Goal: Task Accomplishment & Management: Use online tool/utility

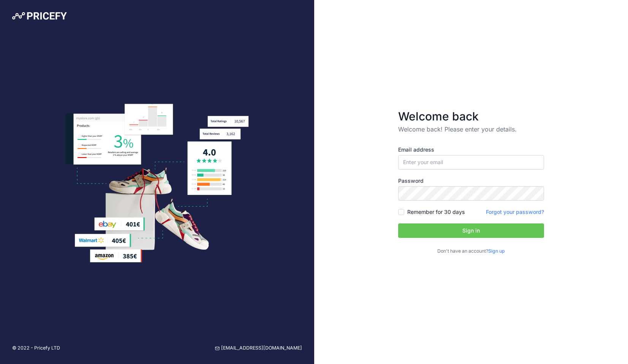
click at [459, 154] on div "Email address" at bounding box center [471, 158] width 146 height 24
click at [458, 161] on input "email" at bounding box center [471, 162] width 146 height 14
type input "[PERSON_NAME][EMAIL_ADDRESS][PERSON_NAME][DOMAIN_NAME]"
click at [436, 228] on button "Sign in" at bounding box center [471, 230] width 146 height 14
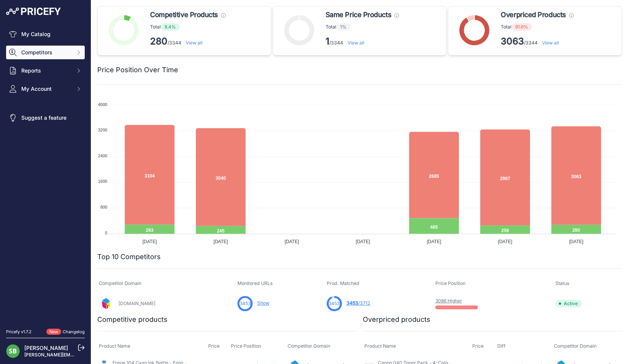
click at [52, 53] on span "Competitors" at bounding box center [46, 53] width 50 height 8
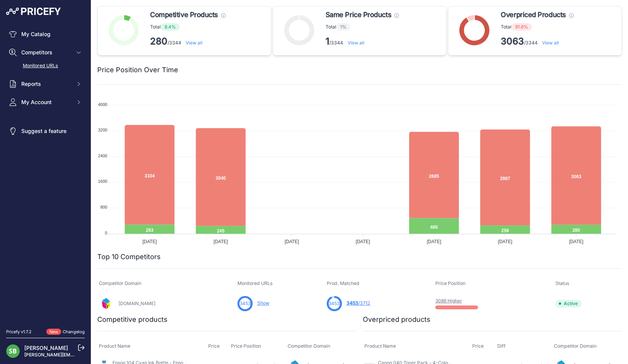
click at [43, 62] on link "Monitored URLs" at bounding box center [45, 65] width 79 height 13
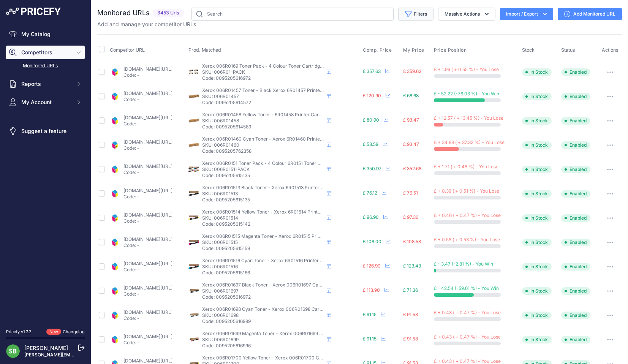
click at [414, 14] on button "Filters" at bounding box center [415, 14] width 35 height 13
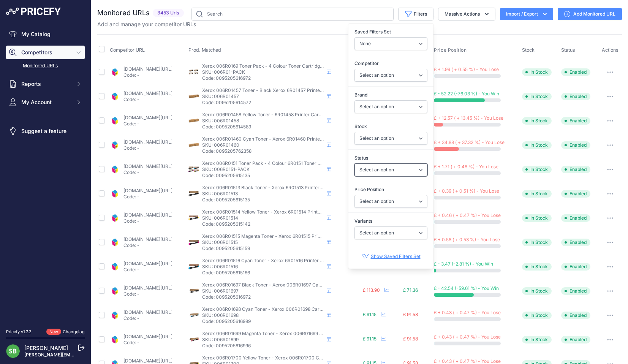
click at [380, 167] on select "Select an option Enabled Disabled In progress Scraping Failed Not Found Missing…" at bounding box center [391, 169] width 73 height 13
select select "0"
click at [355, 163] on select "Select an option Enabled Disabled In progress Scraping Failed Not Found Missing…" at bounding box center [391, 169] width 73 height 13
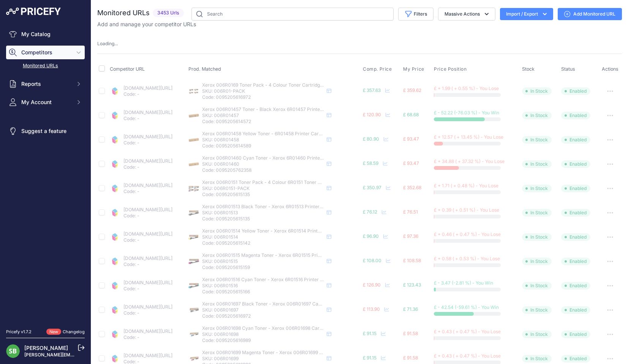
click at [293, 41] on div "Loading ..." at bounding box center [359, 43] width 525 height 7
click at [101, 69] on input "checkbox" at bounding box center [102, 68] width 6 height 6
checkbox input "true"
click at [105, 68] on div "Monitored URLs 3453 Urls" at bounding box center [359, 299] width 525 height 582
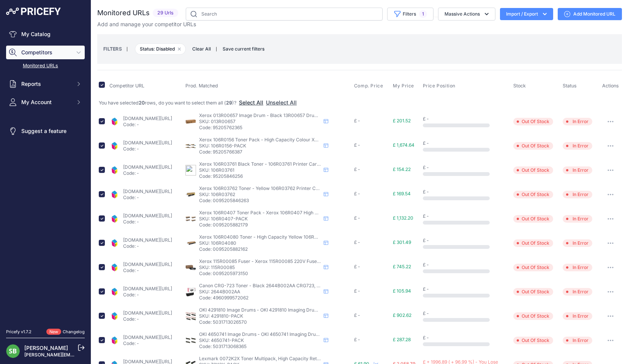
click at [254, 103] on button "Select All" at bounding box center [251, 103] width 24 height 8
click at [469, 14] on button "Massive Actions" at bounding box center [466, 14] width 57 height 13
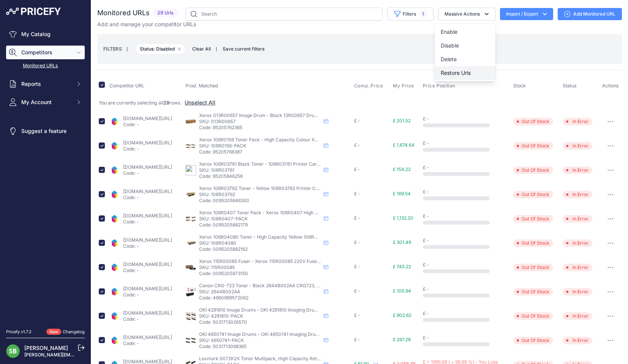
click at [467, 75] on button "Restore Urls" at bounding box center [465, 73] width 61 height 14
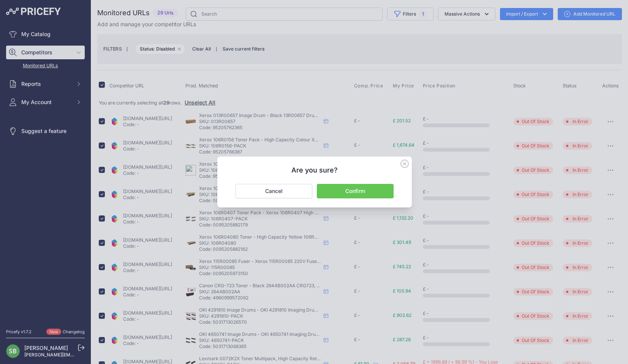
click at [361, 187] on button "Confirm" at bounding box center [355, 191] width 77 height 14
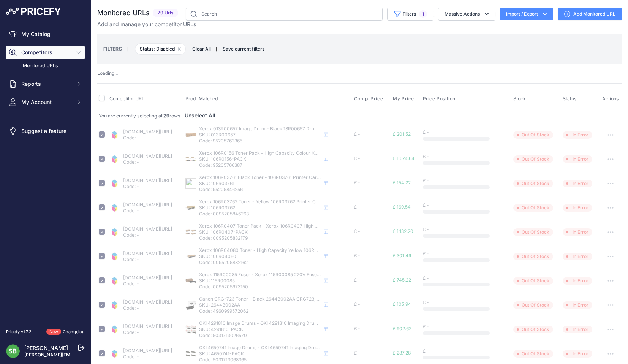
checkbox input "false"
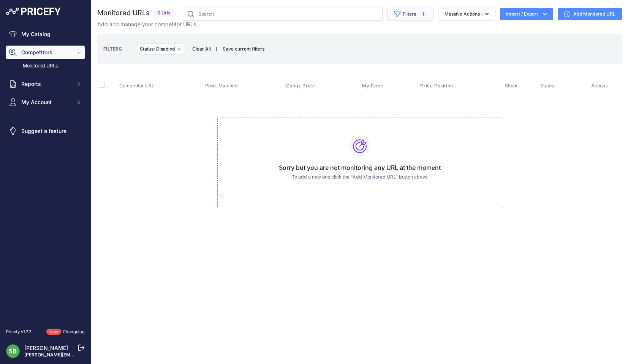
click at [399, 13] on icon "button" at bounding box center [398, 14] width 8 height 8
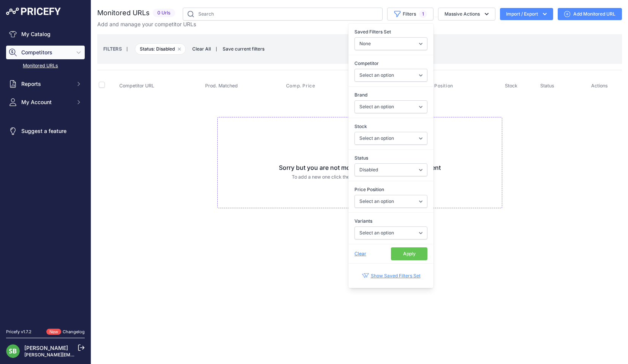
click at [379, 177] on div "Status Select an option Enabled Disabled In progress Scraping Failed Not Found …" at bounding box center [390, 165] width 85 height 28
click at [379, 176] on select "Select an option Enabled Disabled In progress Scraping Failed Not Found Missing…" at bounding box center [391, 169] width 73 height 13
select select "5"
click at [355, 163] on select "Select an option Enabled Disabled In progress Scraping Failed Not Found Missing…" at bounding box center [391, 169] width 73 height 13
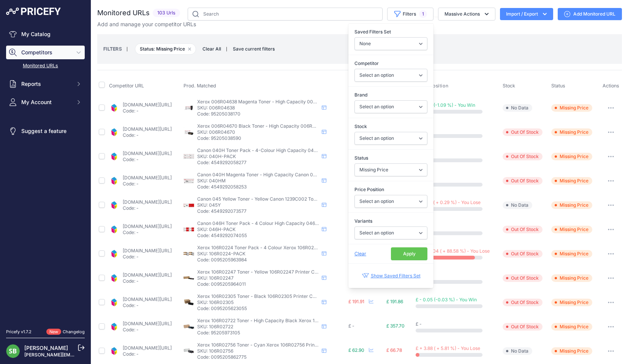
click at [288, 62] on div "FILTERS | Status: Missing Price Remove filter option Clear All | Save current f…" at bounding box center [359, 49] width 525 height 30
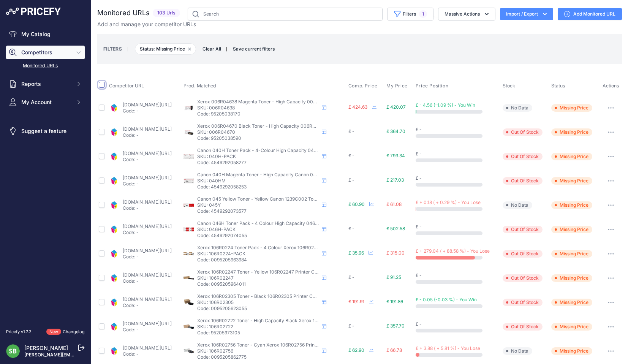
click at [99, 85] on input "checkbox" at bounding box center [102, 85] width 6 height 6
checkbox input "true"
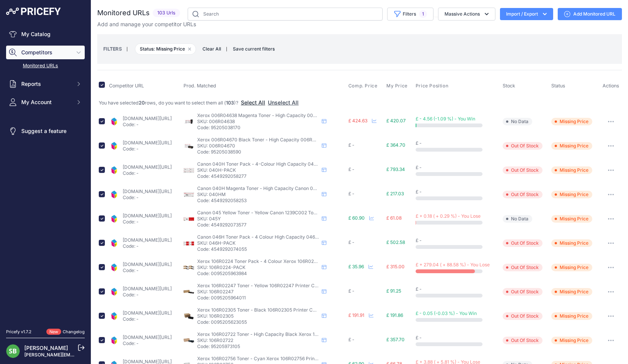
click at [262, 105] on button "Select All" at bounding box center [253, 103] width 24 height 8
click at [466, 17] on button "Massive Actions" at bounding box center [466, 14] width 57 height 13
click at [464, 74] on span "Restore Urls" at bounding box center [456, 73] width 30 height 6
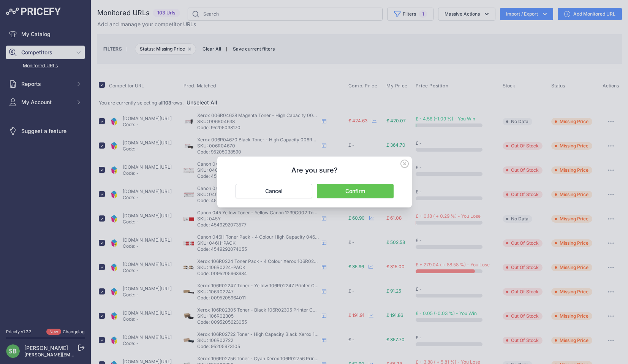
click at [378, 190] on button "Confirm" at bounding box center [355, 191] width 77 height 14
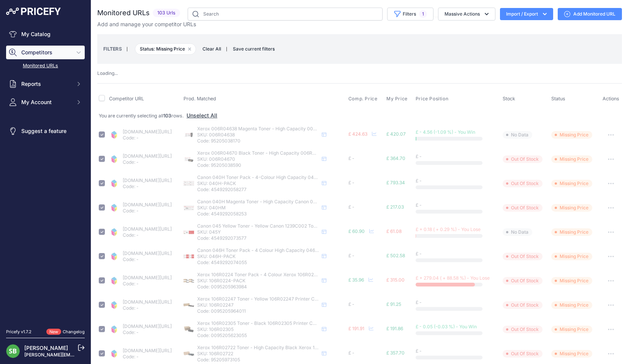
checkbox input "false"
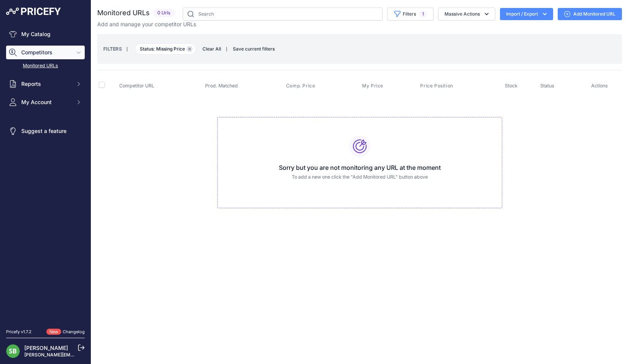
click at [191, 49] on icon "button" at bounding box center [189, 49] width 2 height 2
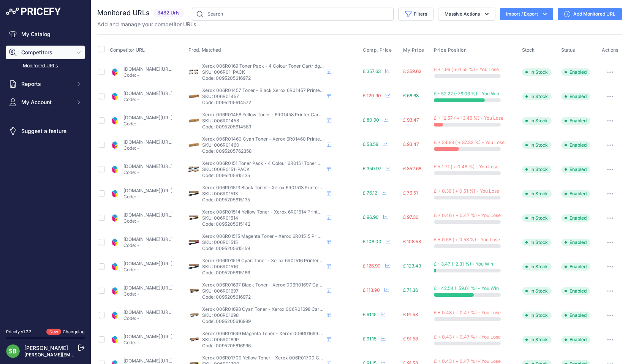
click at [318, 25] on div "Add and manage your competitor URLs" at bounding box center [359, 25] width 525 height 8
click at [456, 51] on span "Price Position" at bounding box center [450, 50] width 33 height 6
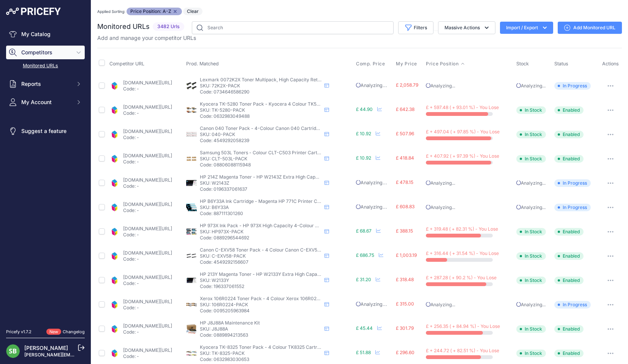
click at [341, 42] on div "Monitored URLs 3482 Urls" at bounding box center [359, 302] width 525 height 563
click at [607, 111] on button "button" at bounding box center [610, 110] width 15 height 11
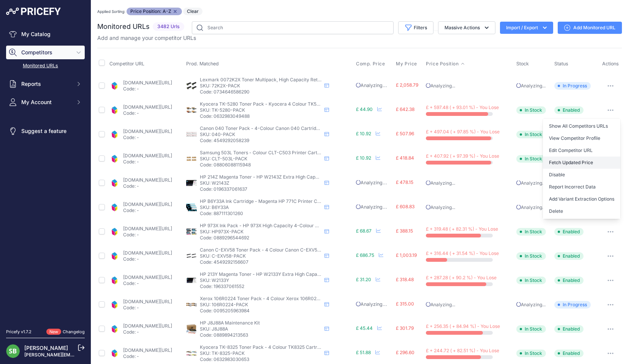
click at [567, 159] on button "Fetch Updated Price" at bounding box center [582, 163] width 78 height 12
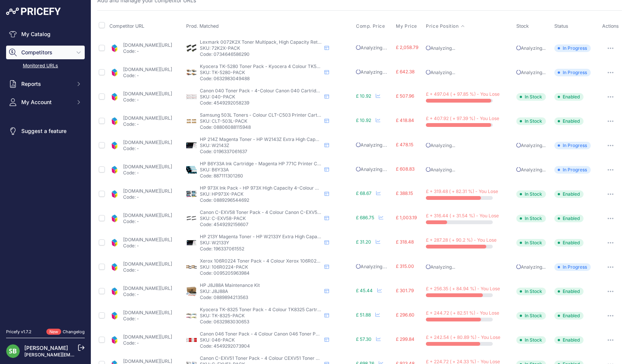
scroll to position [38, 0]
click at [604, 97] on button "button" at bounding box center [610, 96] width 15 height 11
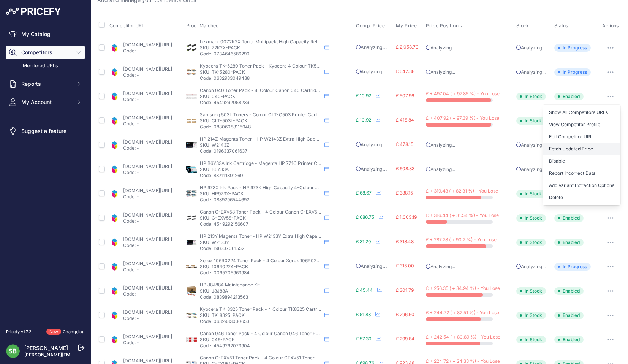
click at [567, 150] on button "Fetch Updated Price" at bounding box center [582, 149] width 78 height 12
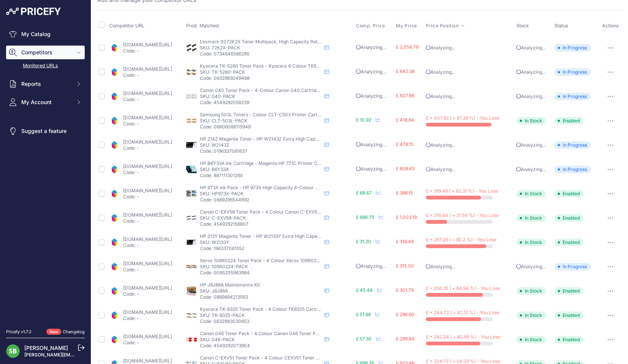
click at [608, 122] on button "button" at bounding box center [610, 121] width 15 height 11
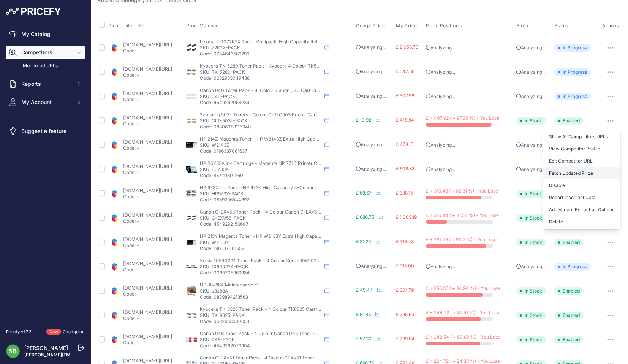
click at [574, 173] on button "Fetch Updated Price" at bounding box center [582, 173] width 78 height 12
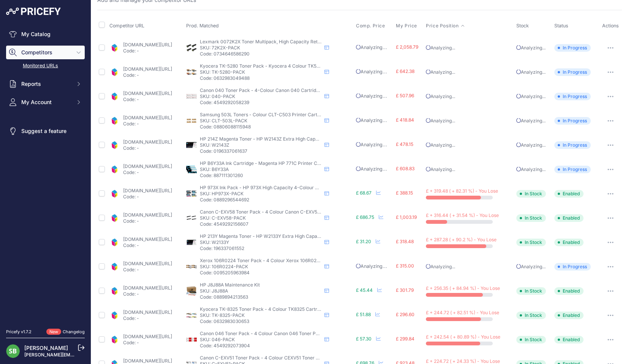
scroll to position [114, 0]
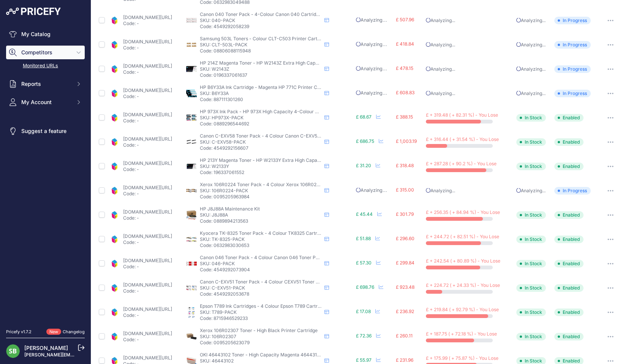
click at [613, 117] on icon "button" at bounding box center [613, 117] width 1 height 1
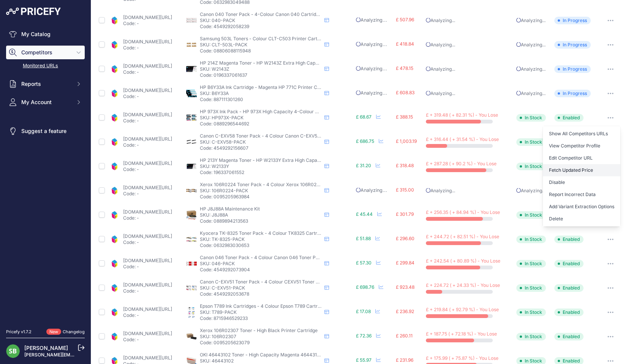
click at [571, 169] on button "Fetch Updated Price" at bounding box center [582, 170] width 78 height 12
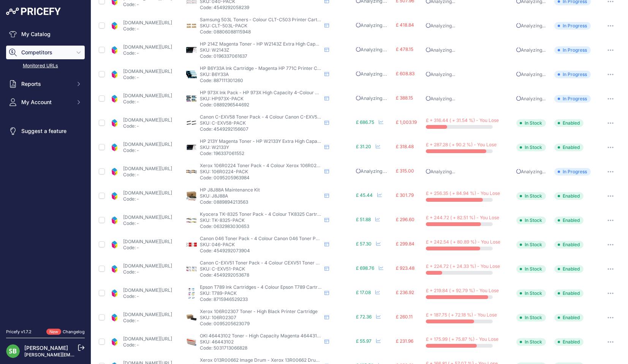
scroll to position [114, 0]
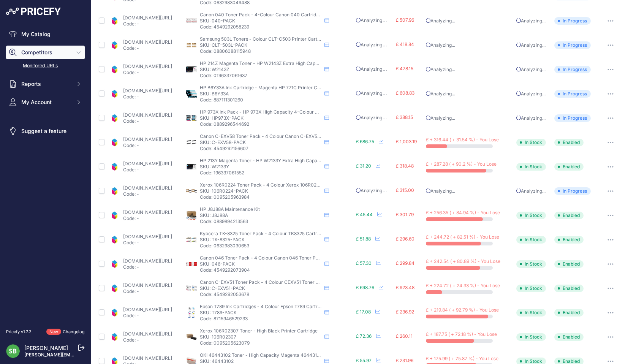
click at [140, 140] on link "cartridgepeople.com/toner/canon-3763c002-3764c002-3765c002-3766c002-original-4-…" at bounding box center [147, 139] width 49 height 6
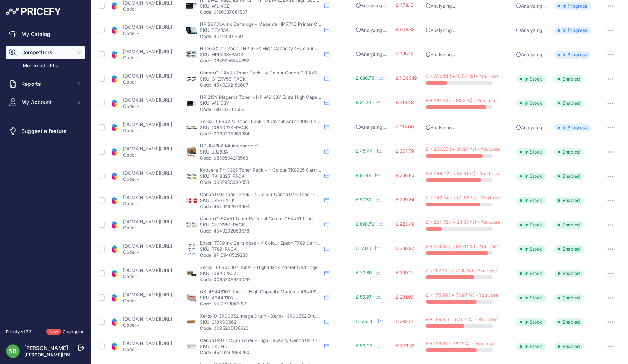
scroll to position [190, 0]
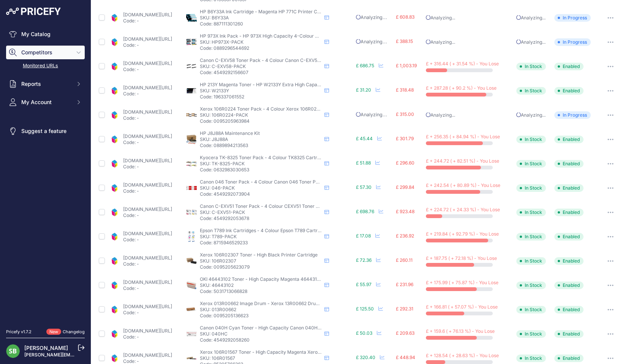
click at [171, 89] on link "cartridgepeople.com/toner/hp-w2133y-high-high-capacity-original-magenta-toner-c…" at bounding box center [147, 88] width 49 height 6
click at [604, 92] on button "button" at bounding box center [610, 91] width 15 height 11
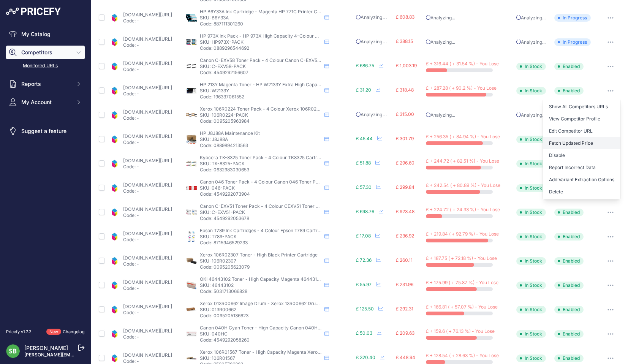
click at [567, 142] on button "Fetch Updated Price" at bounding box center [582, 143] width 78 height 12
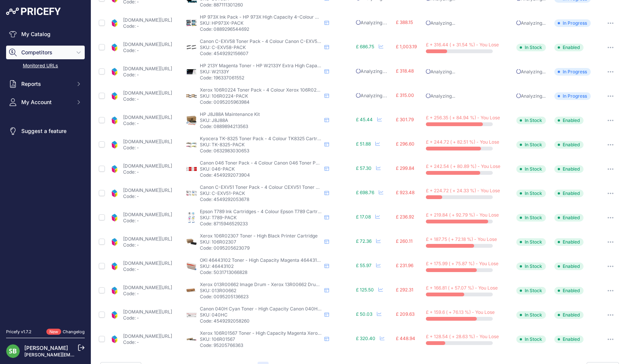
scroll to position [189, 0]
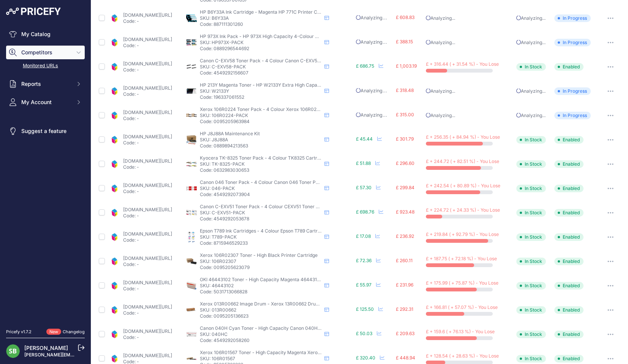
click at [603, 142] on button "button" at bounding box center [610, 140] width 15 height 11
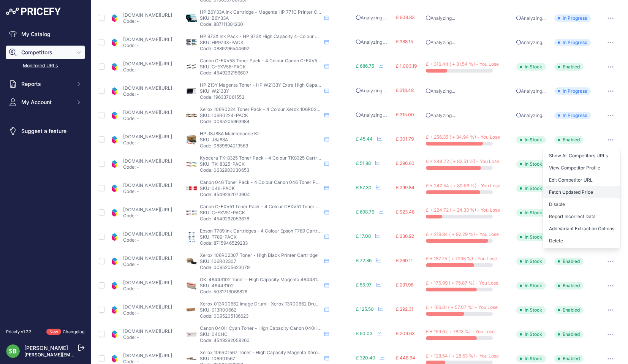
click at [576, 190] on button "Fetch Updated Price" at bounding box center [582, 192] width 78 height 12
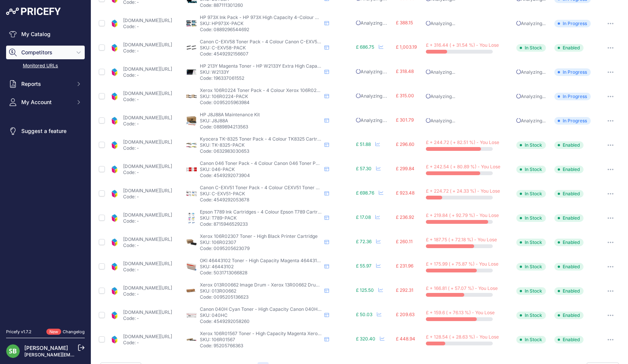
scroll to position [189, 0]
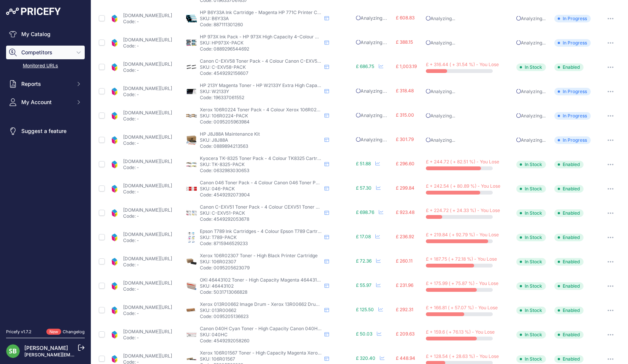
click at [610, 165] on icon "button" at bounding box center [610, 164] width 1 height 1
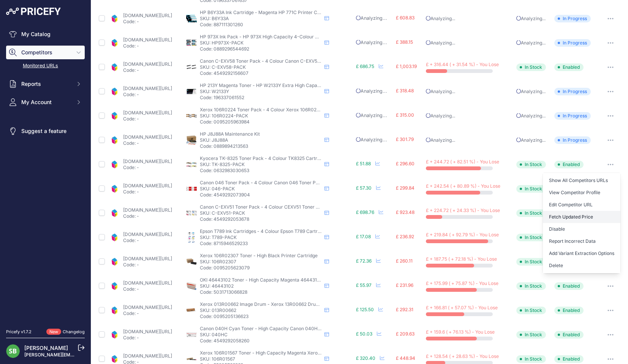
click at [573, 215] on button "Fetch Updated Price" at bounding box center [582, 217] width 78 height 12
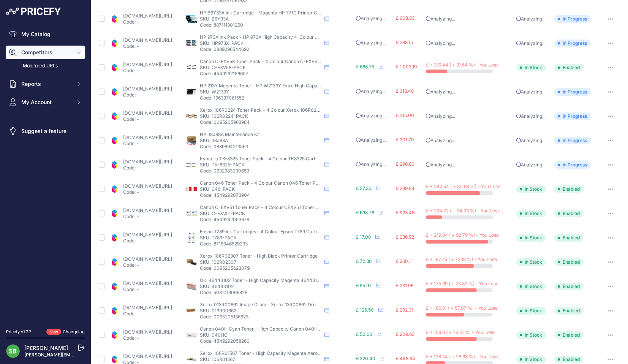
scroll to position [228, 0]
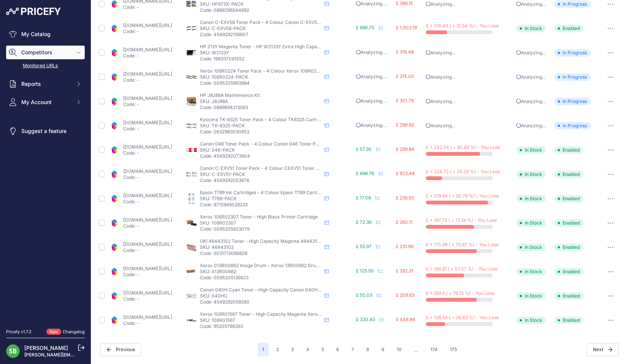
click at [608, 150] on icon "button" at bounding box center [611, 150] width 6 height 2
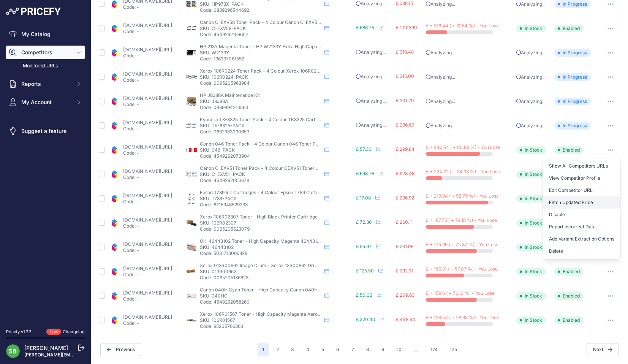
click at [568, 201] on button "Fetch Updated Price" at bounding box center [582, 202] width 78 height 12
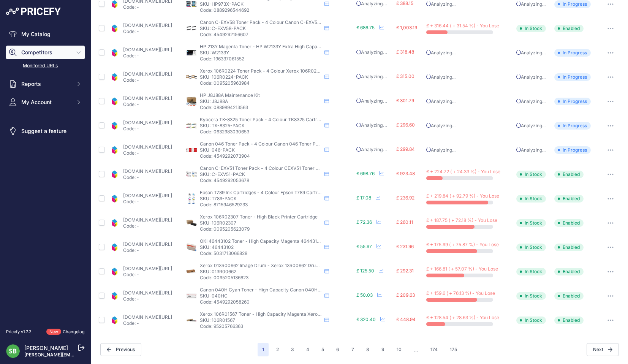
click at [606, 197] on button "button" at bounding box center [610, 198] width 15 height 11
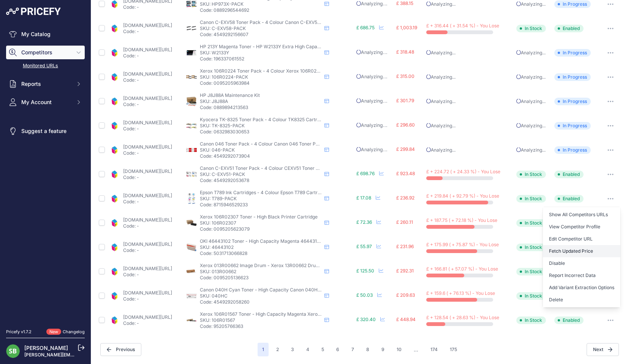
click at [558, 249] on button "Fetch Updated Price" at bounding box center [582, 251] width 78 height 12
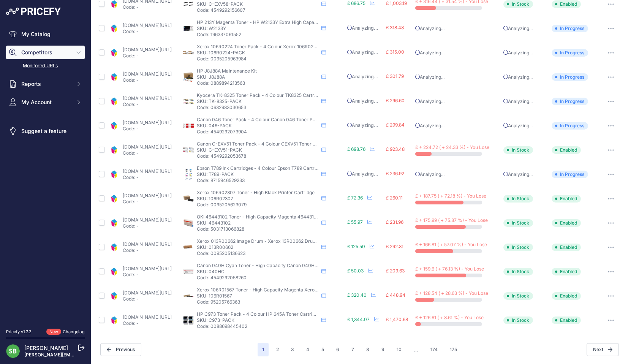
scroll to position [227, 0]
click at [611, 200] on icon "button" at bounding box center [611, 199] width 1 height 1
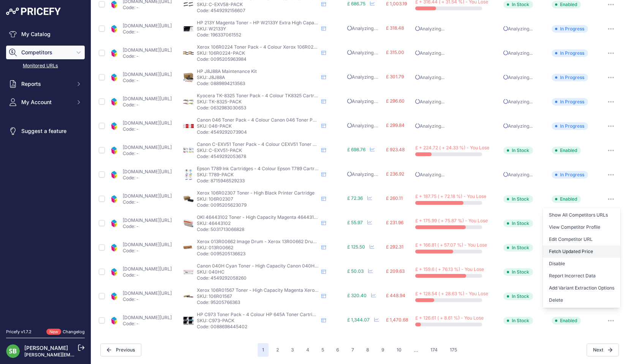
click at [557, 252] on button "Fetch Updated Price" at bounding box center [582, 251] width 78 height 12
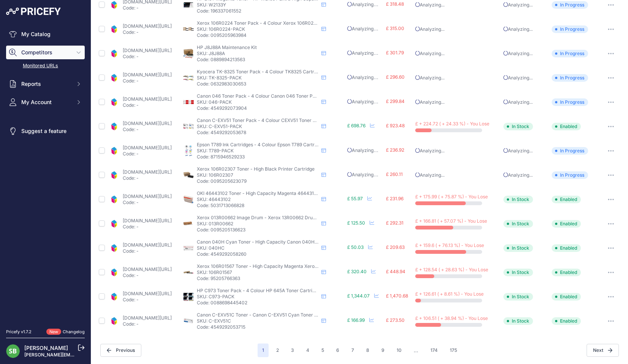
scroll to position [228, 0]
click at [608, 198] on icon "button" at bounding box center [611, 199] width 6 height 2
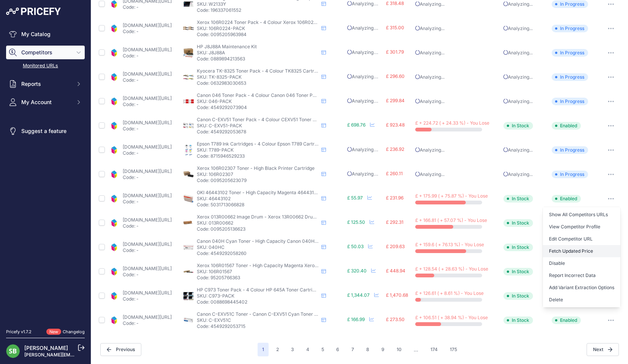
click at [572, 248] on button "Fetch Updated Price" at bounding box center [582, 251] width 78 height 12
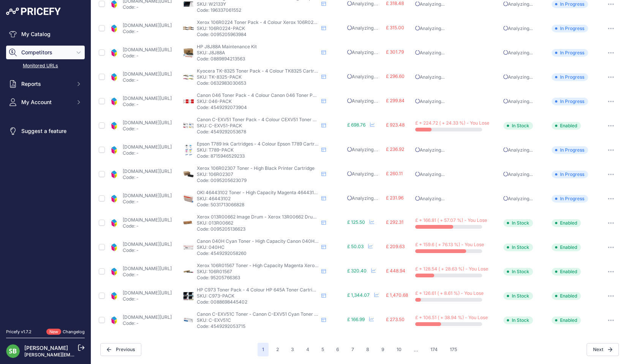
scroll to position [227, 0]
click at [172, 220] on link "cartridgepeople.com/drum/xerox-013r00662-original-14389.html?prirule_jdsnikfkfj…" at bounding box center [147, 220] width 49 height 6
click at [165, 243] on link "cartridgepeople.com/toner/canon-0459c001-high-capacity-original-cyan-toner-cart…" at bounding box center [147, 245] width 49 height 6
click at [606, 246] on button "button" at bounding box center [610, 247] width 15 height 11
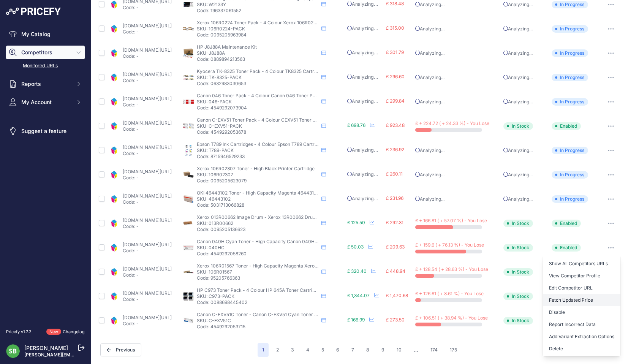
click at [560, 299] on button "Fetch Updated Price" at bounding box center [582, 300] width 78 height 12
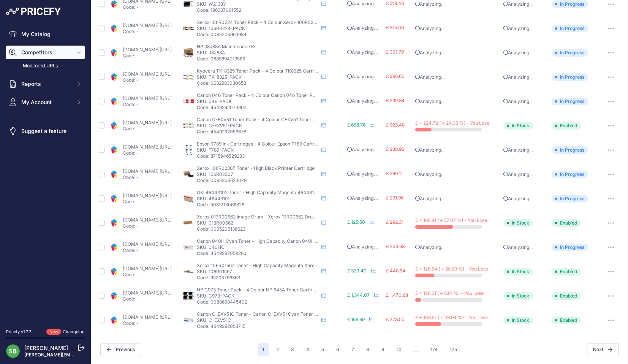
scroll to position [227, 0]
click at [160, 274] on p "Code: -" at bounding box center [147, 275] width 49 height 6
click at [162, 271] on link "cartridgepeople.com/toner/xerox-106r01567-high-capacity-original-magenta-toner-…" at bounding box center [147, 269] width 49 height 6
click at [172, 295] on link "cartridgepeople.com/toner/hp-c9730-c9731-c9733-c9732-original-4-toner-cartridge…" at bounding box center [147, 294] width 49 height 6
click at [149, 317] on link "cartridgepeople.com/toner/canon-0482c002-original-cyan-toner-cartridge-72658.ht…" at bounding box center [147, 318] width 49 height 6
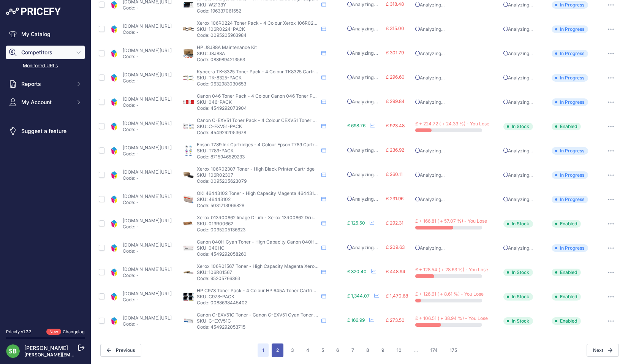
click at [272, 352] on button "2" at bounding box center [278, 351] width 12 height 14
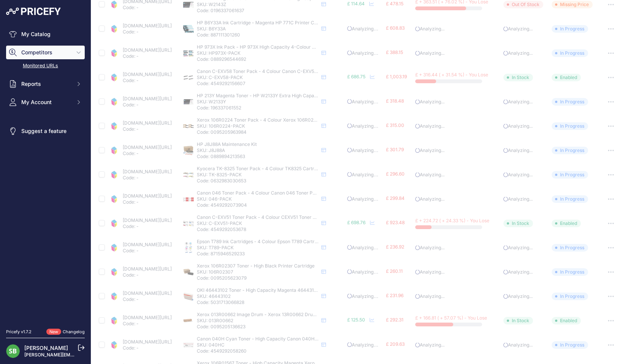
scroll to position [56, 0]
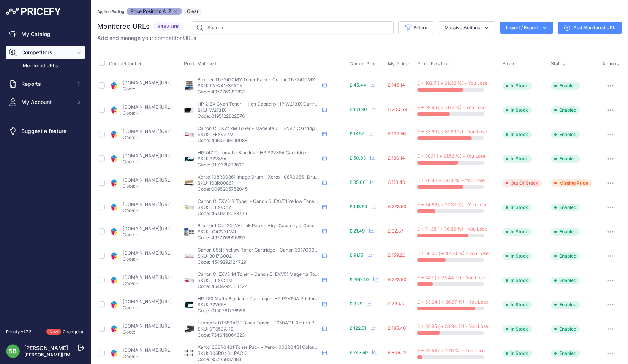
click at [147, 80] on link "[DOMAIN_NAME][URL]" at bounding box center [147, 83] width 49 height 6
click at [608, 85] on icon "button" at bounding box center [611, 86] width 6 height 2
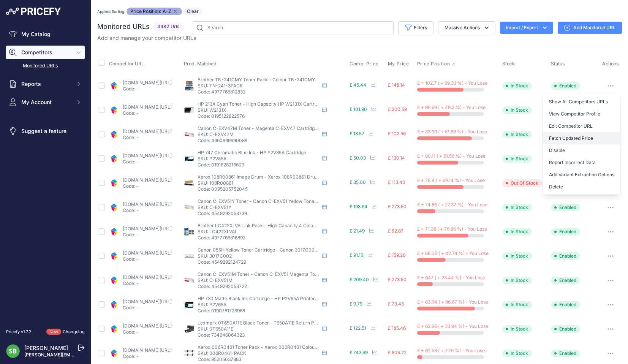
click at [573, 137] on button "Fetch Updated Price" at bounding box center [582, 138] width 78 height 12
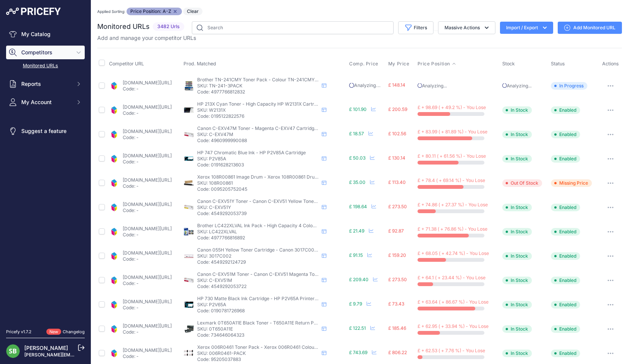
click at [157, 105] on link "[DOMAIN_NAME][URL]" at bounding box center [147, 107] width 49 height 6
click at [606, 111] on button "button" at bounding box center [610, 110] width 15 height 11
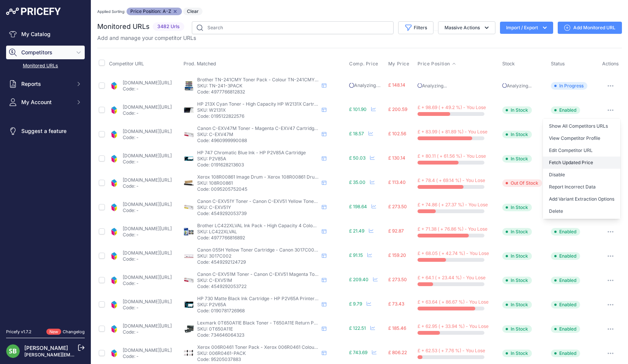
click at [583, 162] on button "Fetch Updated Price" at bounding box center [582, 163] width 78 height 12
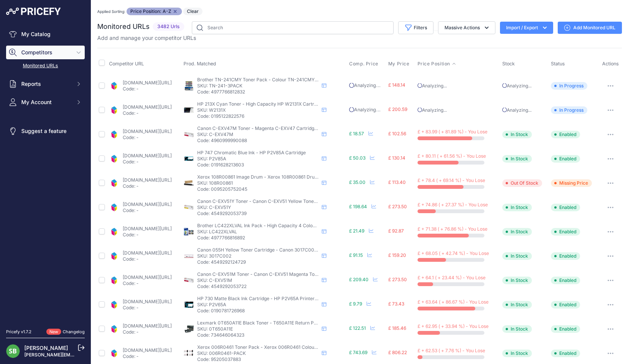
click at [613, 134] on icon "button" at bounding box center [613, 134] width 1 height 1
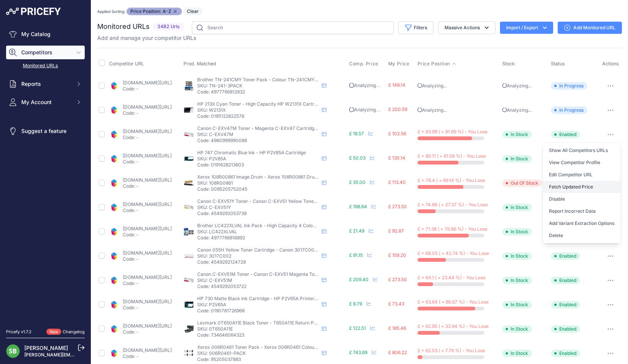
click at [569, 188] on button "Fetch Updated Price" at bounding box center [582, 187] width 78 height 12
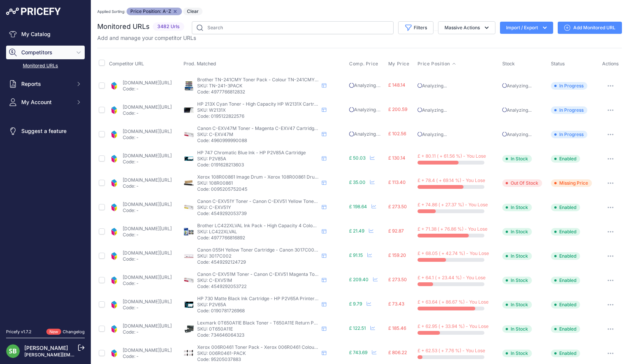
click at [158, 157] on link "[DOMAIN_NAME][URL]" at bounding box center [147, 156] width 49 height 6
click at [608, 158] on icon "button" at bounding box center [611, 159] width 6 height 2
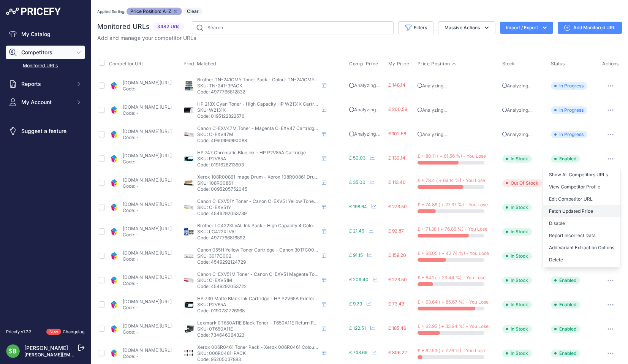
click at [583, 213] on button "Fetch Updated Price" at bounding box center [582, 211] width 78 height 12
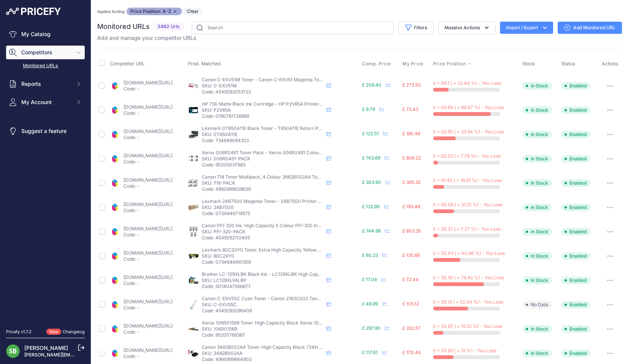
click at [603, 112] on button "button" at bounding box center [610, 110] width 15 height 11
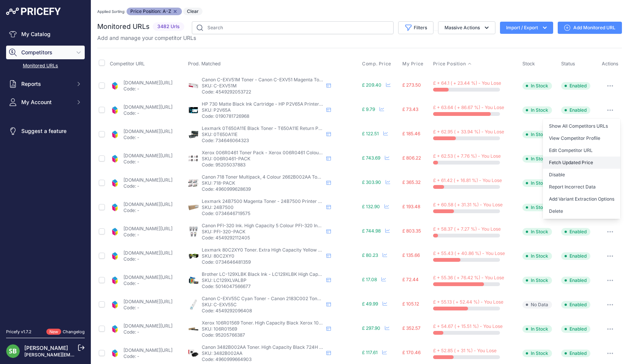
click at [575, 160] on button "Fetch Updated Price" at bounding box center [582, 163] width 78 height 12
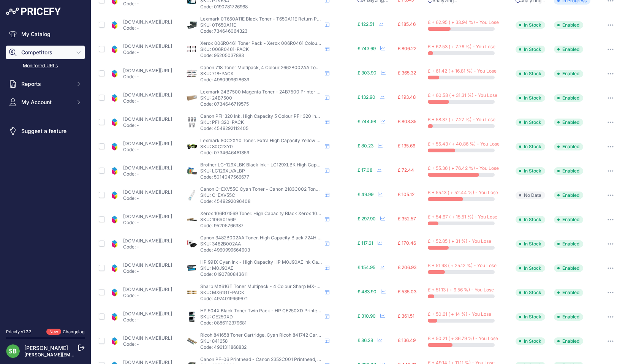
scroll to position [114, 0]
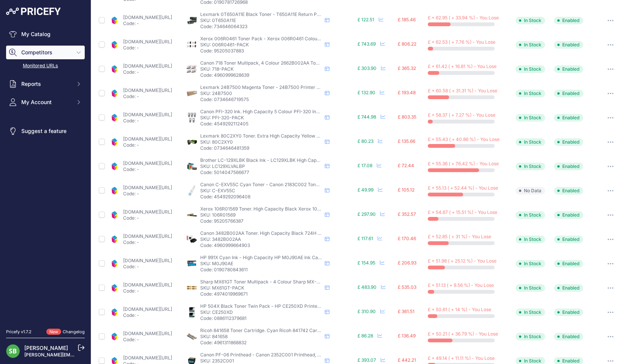
click at [605, 168] on button "button" at bounding box center [610, 166] width 15 height 11
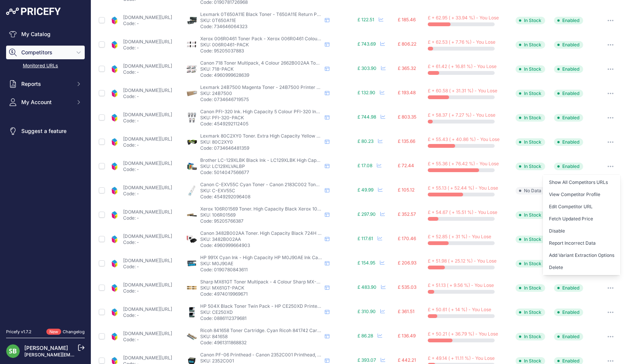
click at [569, 220] on button "Fetch Updated Price" at bounding box center [582, 219] width 78 height 12
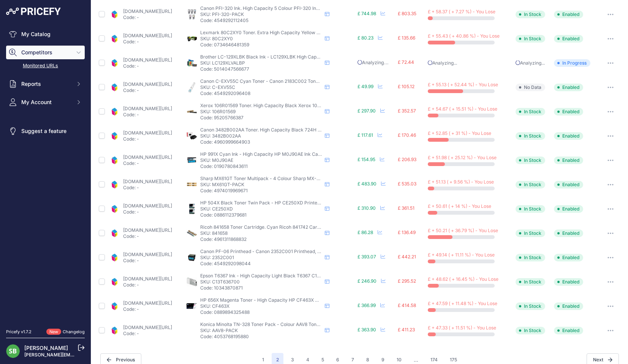
scroll to position [228, 0]
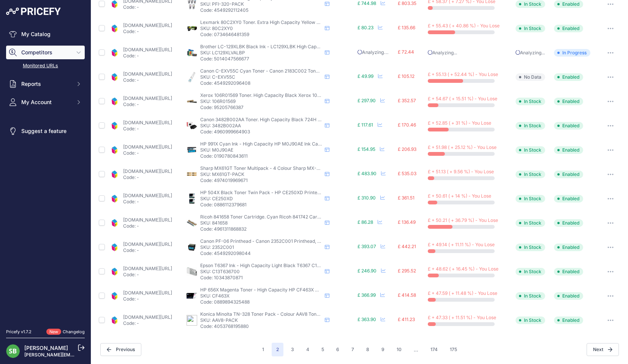
click at [172, 75] on link "[DOMAIN_NAME][URL]" at bounding box center [147, 74] width 49 height 6
click at [608, 77] on icon "button" at bounding box center [611, 77] width 6 height 2
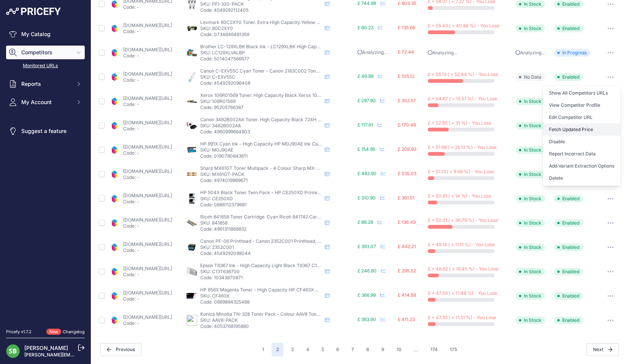
click at [582, 130] on button "Fetch Updated Price" at bounding box center [582, 130] width 78 height 12
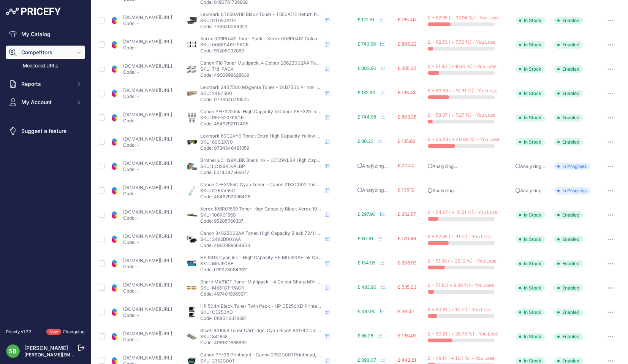
scroll to position [38, 0]
